Goal: Find specific page/section: Find specific page/section

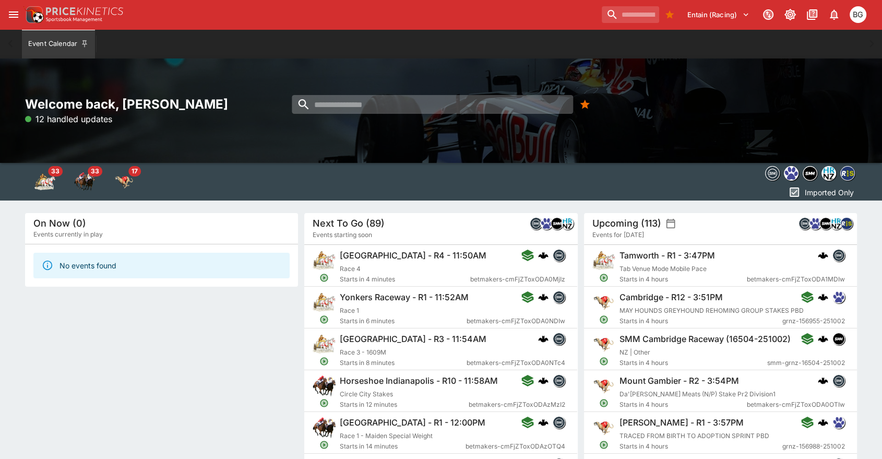
click at [397, 103] on input "search" at bounding box center [432, 104] width 281 height 19
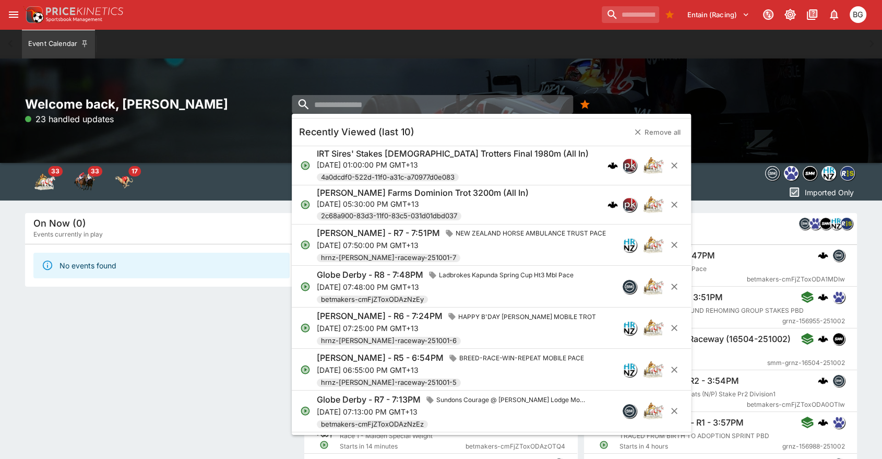
click at [356, 102] on input "search" at bounding box center [432, 104] width 281 height 19
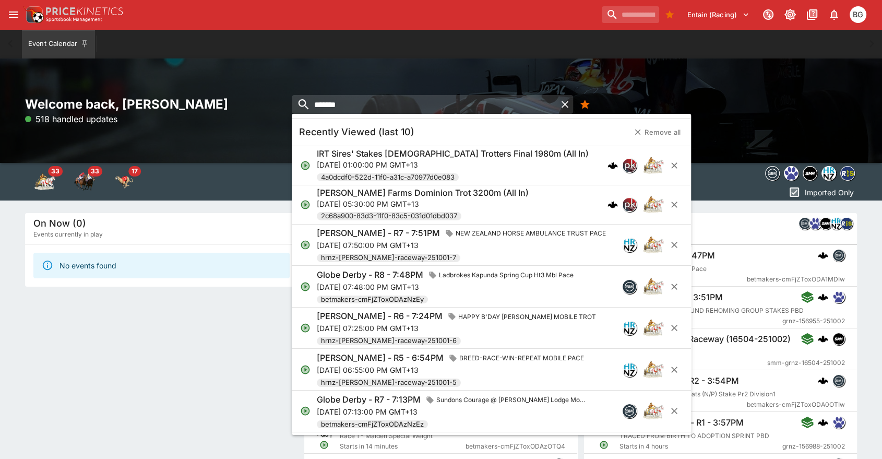
type input "*******"
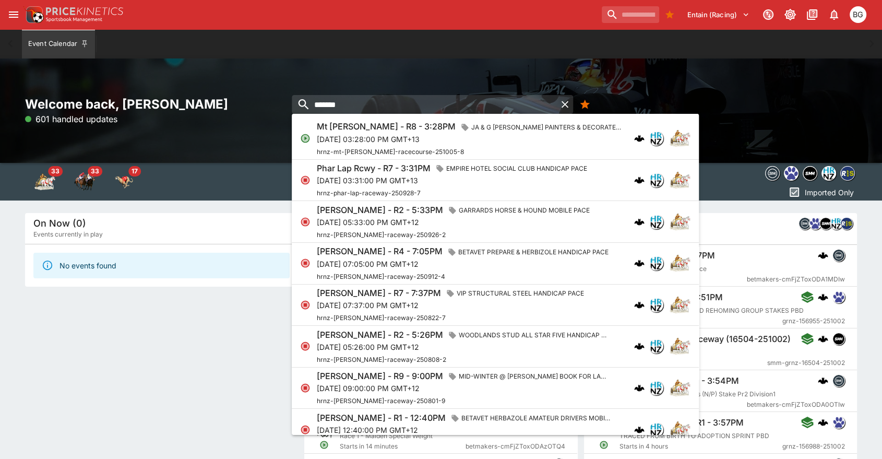
click at [421, 149] on span "hrnz-mt-[PERSON_NAME]-racecourse-251005-8" at bounding box center [390, 151] width 147 height 8
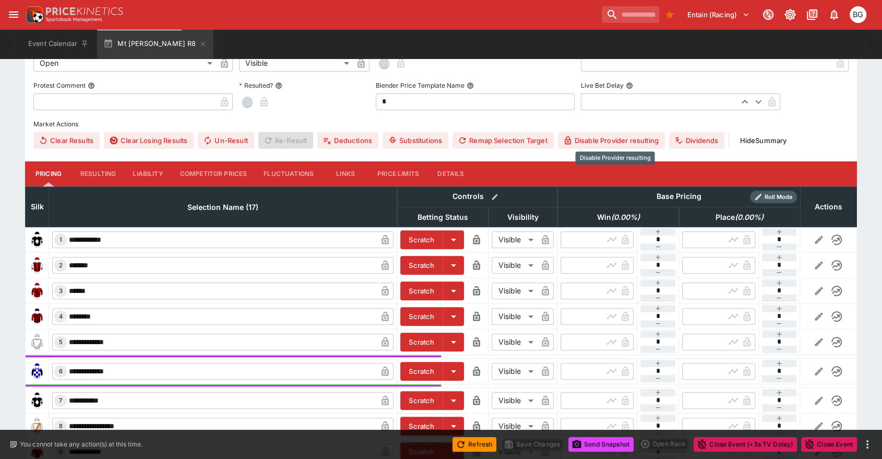
scroll to position [347, 0]
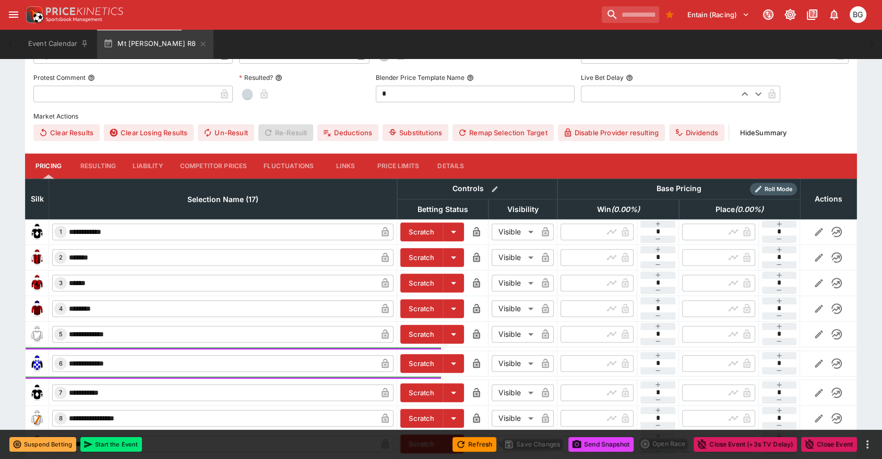
click at [218, 165] on button "Competitor Prices" at bounding box center [214, 165] width 84 height 25
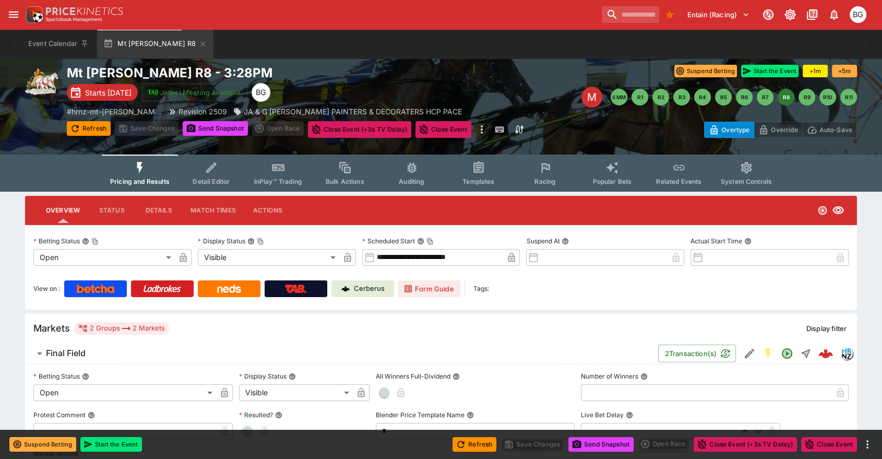
scroll to position [0, 0]
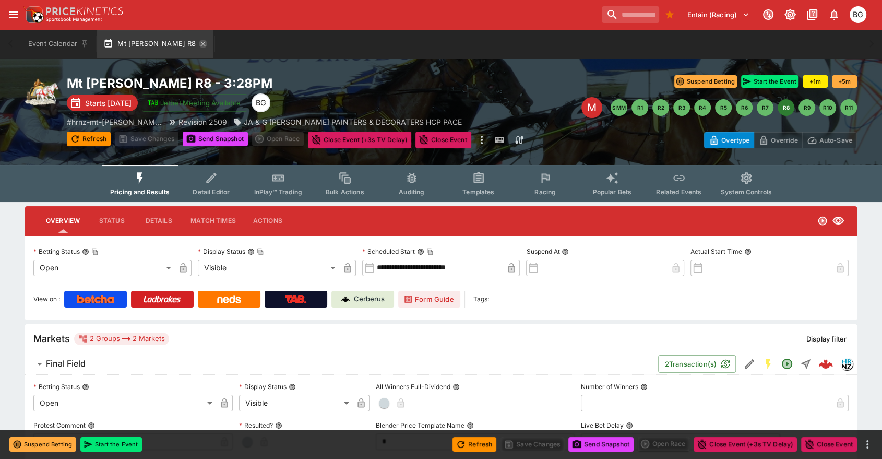
click at [199, 44] on icon "button" at bounding box center [203, 44] width 8 height 8
